Goal: Information Seeking & Learning: Learn about a topic

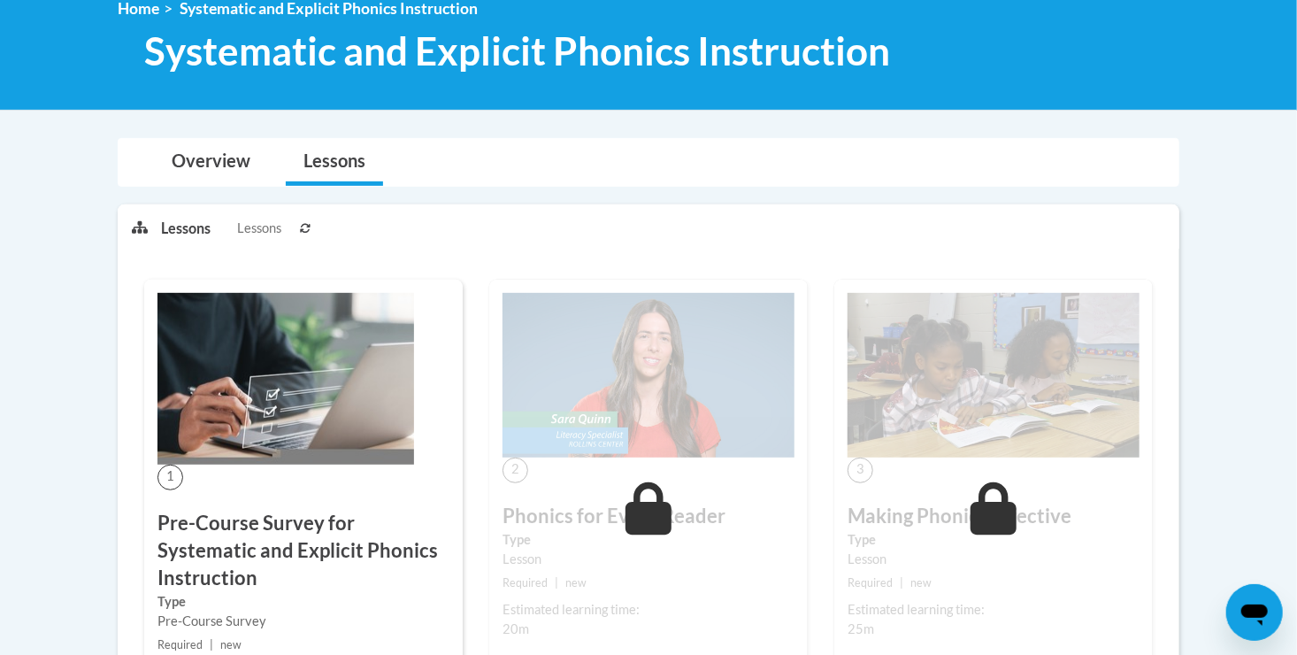
scroll to position [257, 0]
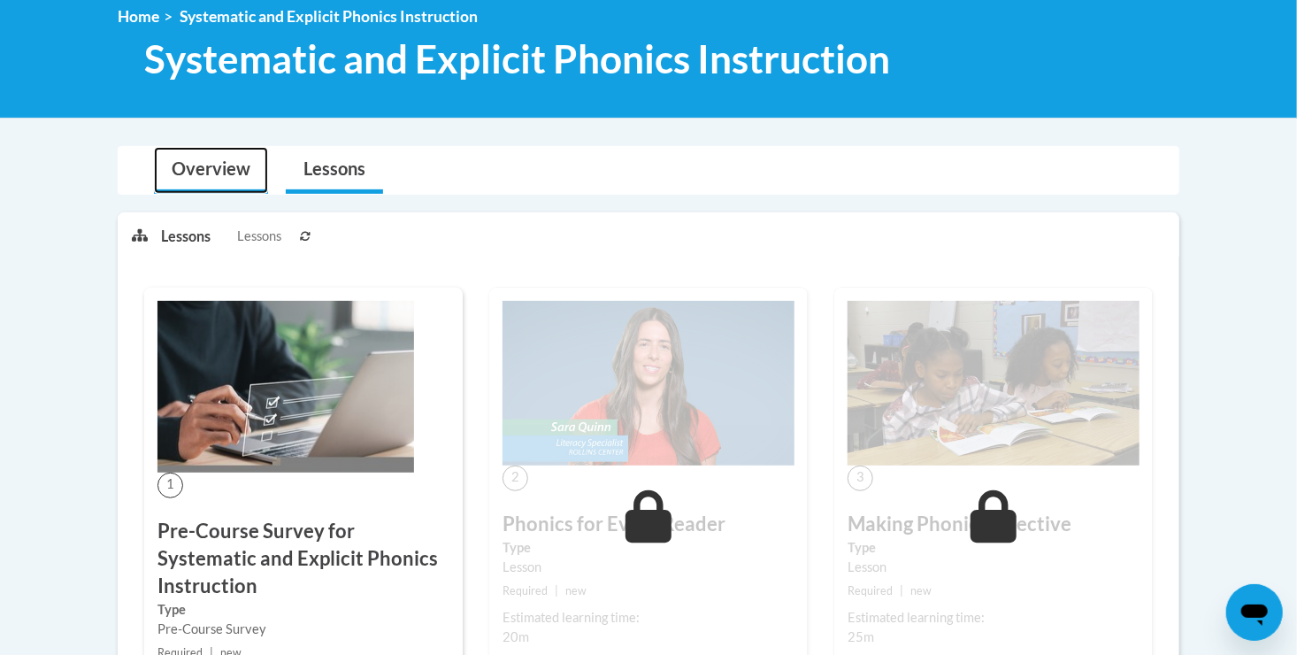
click at [208, 163] on link "Overview" at bounding box center [211, 170] width 114 height 47
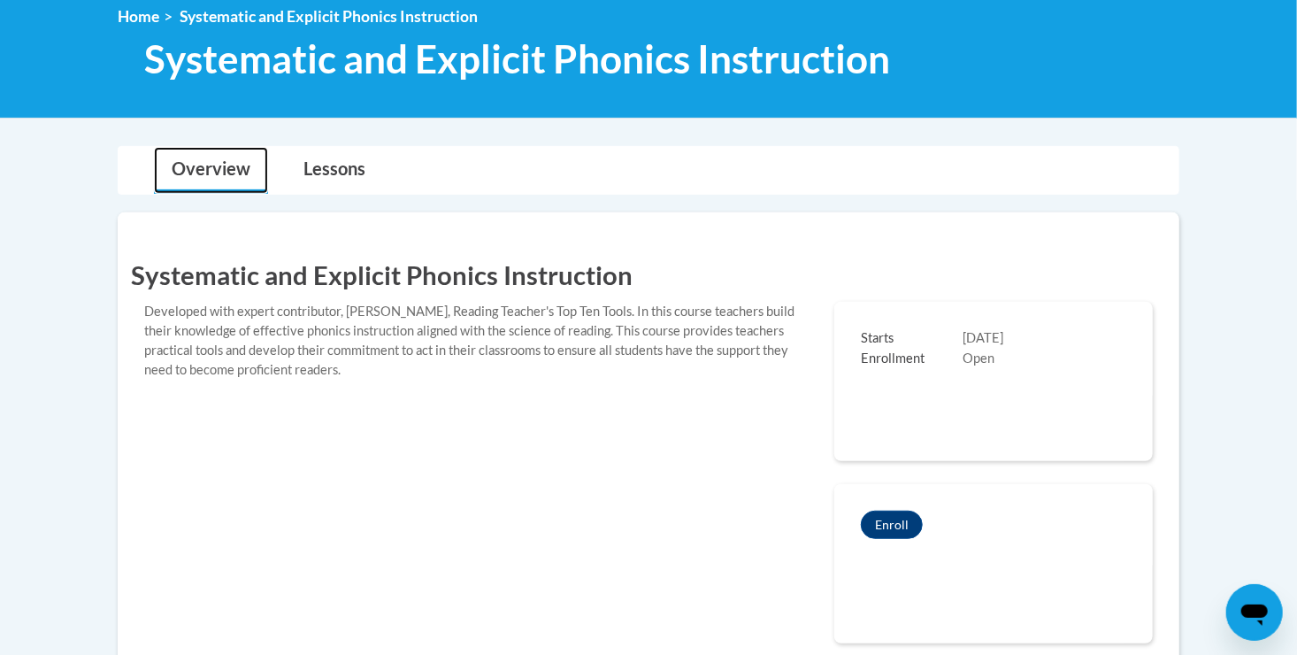
click at [208, 163] on link "Overview" at bounding box center [211, 170] width 114 height 47
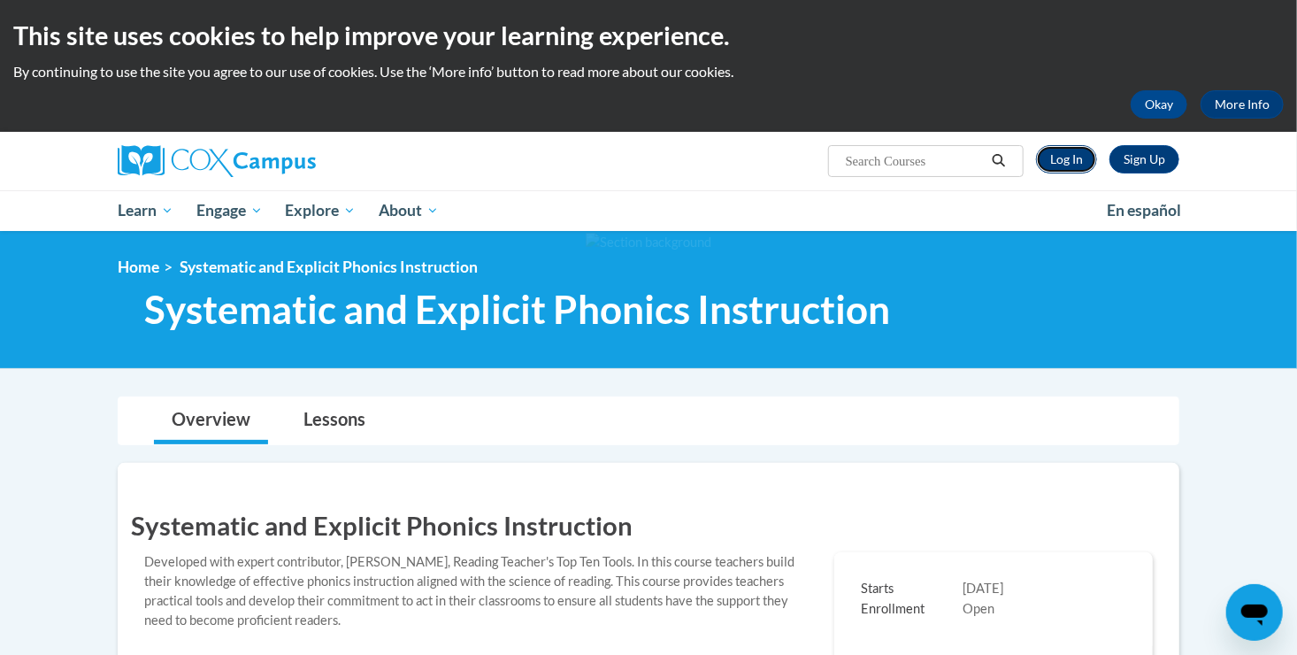
click at [1054, 165] on link "Log In" at bounding box center [1066, 159] width 61 height 28
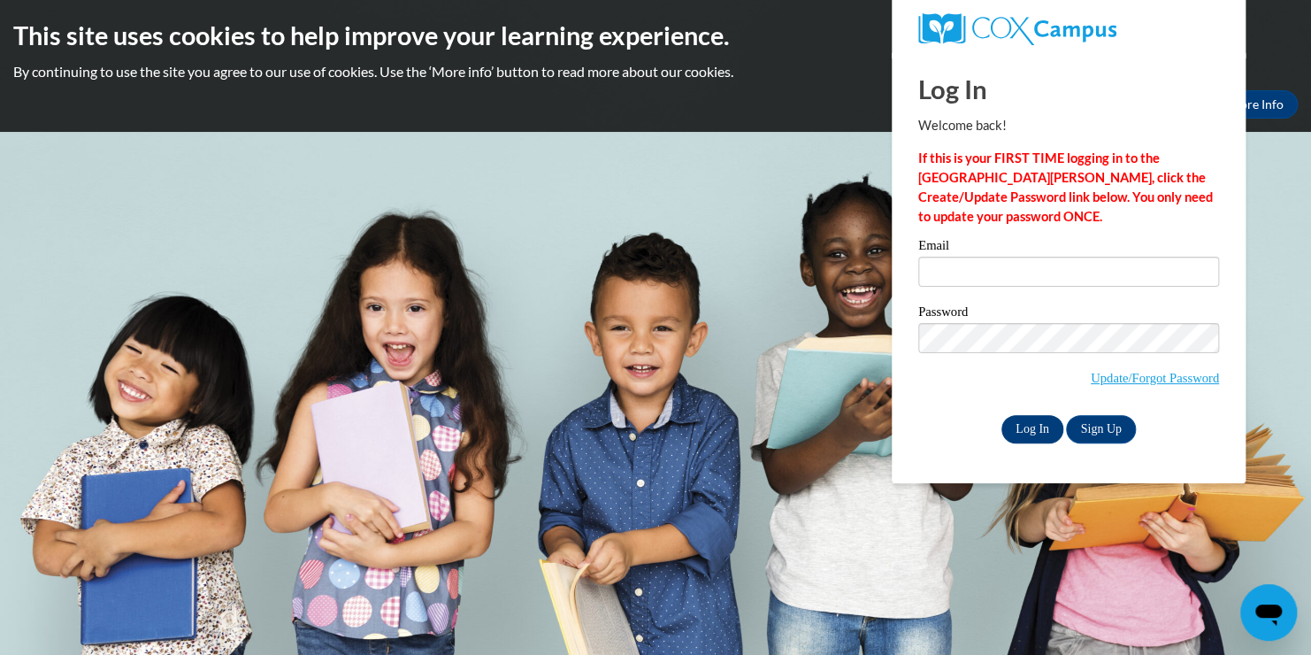
type input "lbdavi2240@ung.edu"
click at [1031, 425] on input "Log In" at bounding box center [1032, 429] width 62 height 28
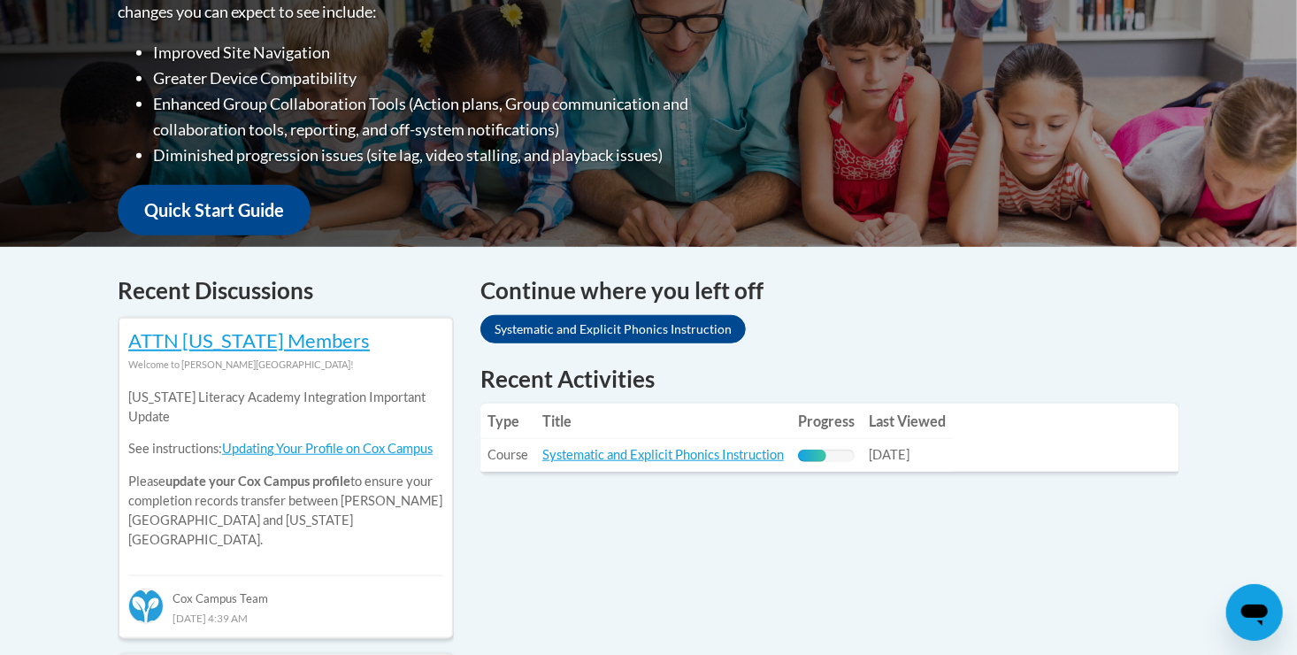
scroll to position [506, 0]
click at [673, 461] on link "Systematic and Explicit Phonics Instruction" at bounding box center [662, 454] width 241 height 15
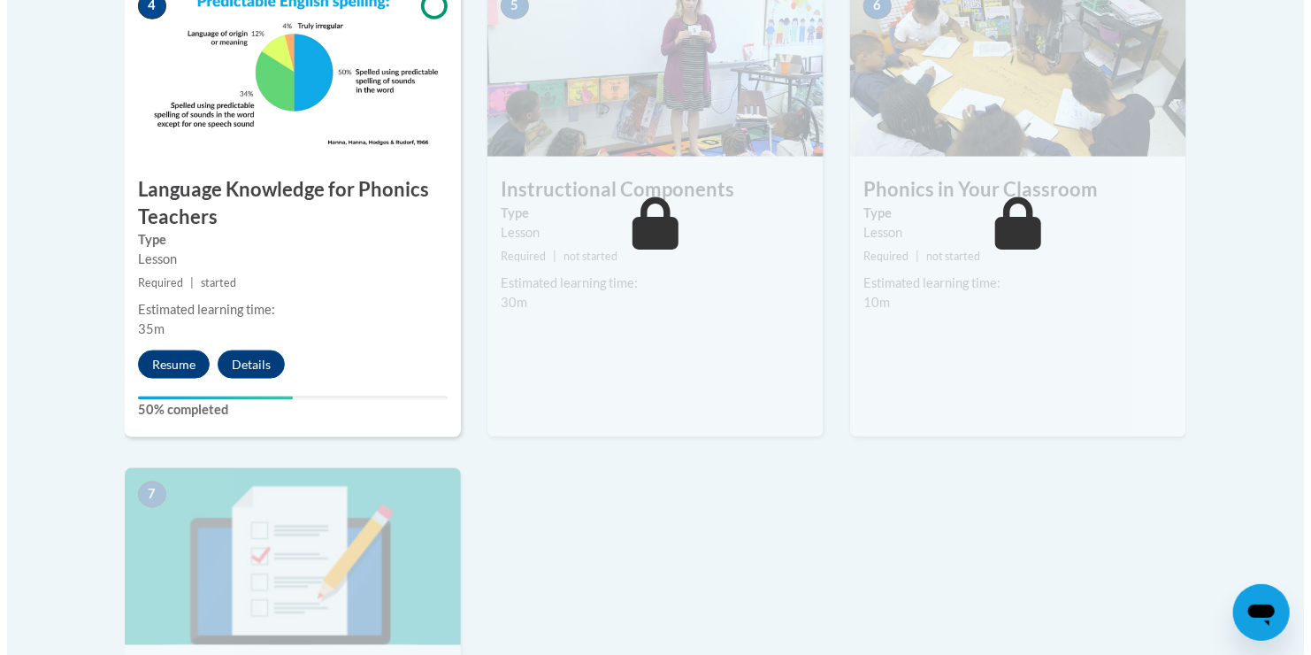
scroll to position [1078, 0]
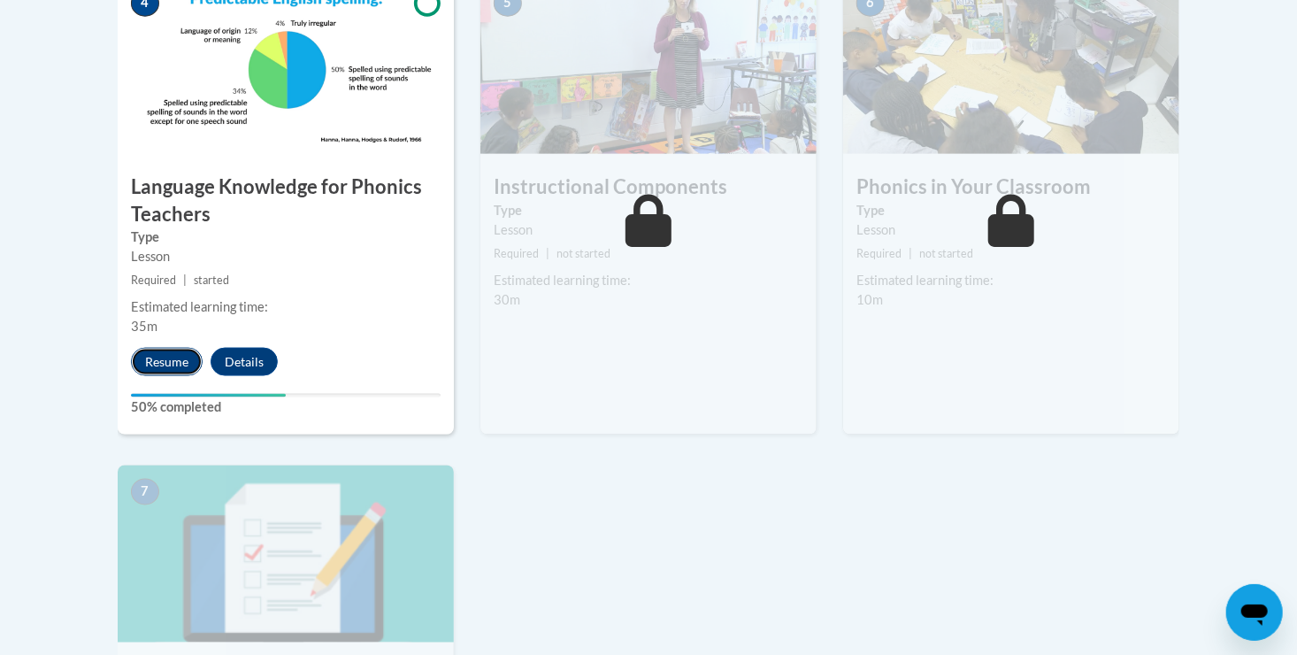
click at [166, 358] on button "Resume" at bounding box center [167, 362] width 72 height 28
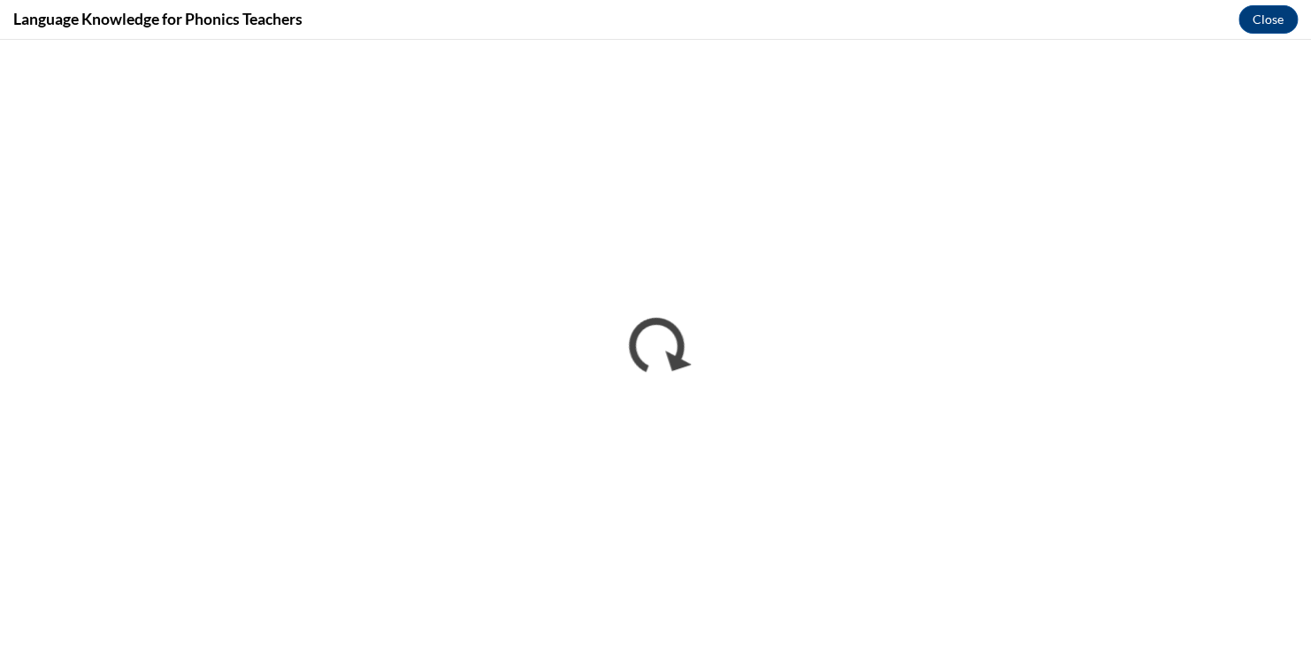
scroll to position [0, 0]
